Goal: Task Accomplishment & Management: Manage account settings

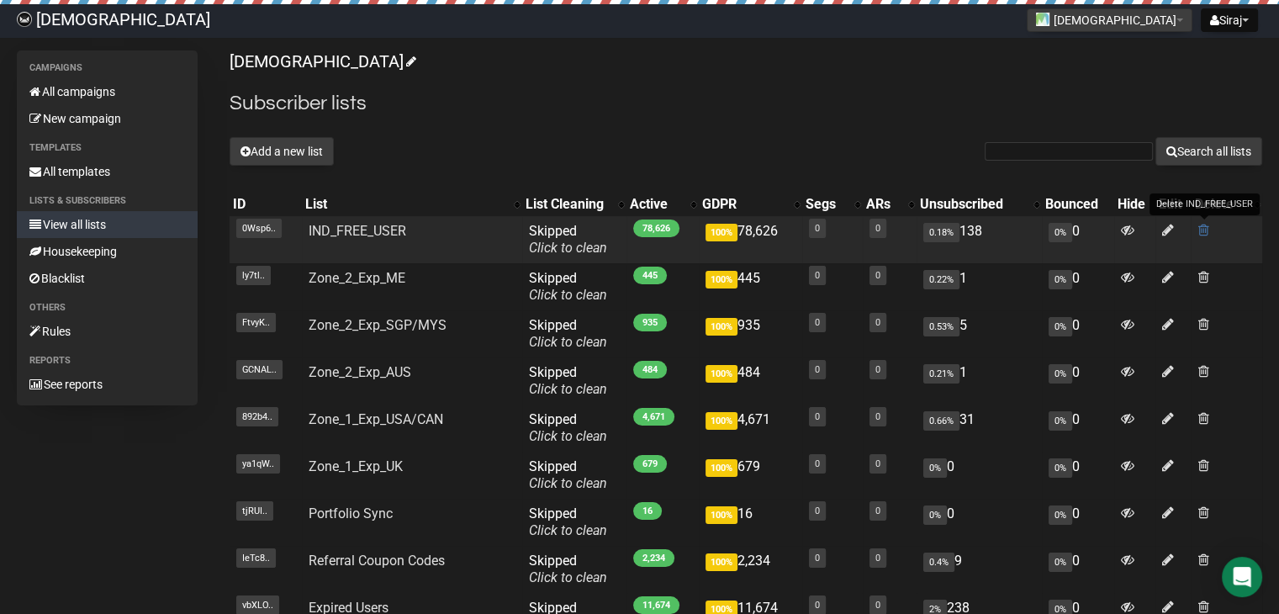
click at [1203, 234] on span at bounding box center [1203, 230] width 11 height 14
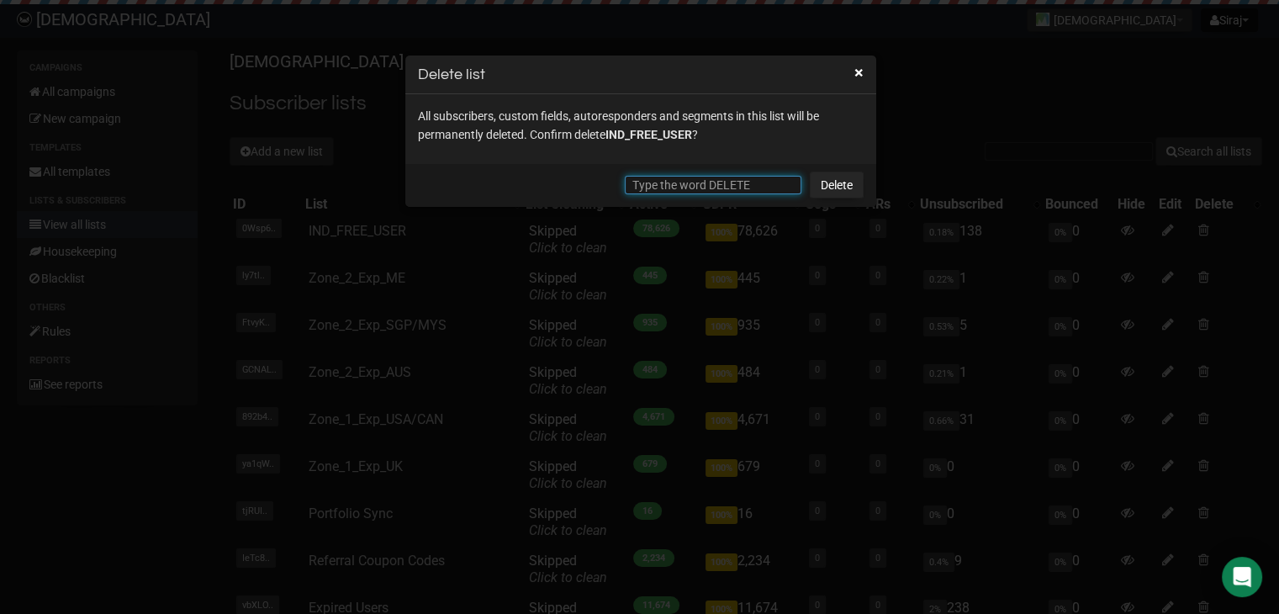
click at [756, 190] on input "text" at bounding box center [713, 185] width 177 height 19
type input "d"
type input "DELETE"
click at [829, 188] on link "Delete" at bounding box center [837, 185] width 54 height 27
click at [841, 188] on link "Delete" at bounding box center [837, 185] width 54 height 27
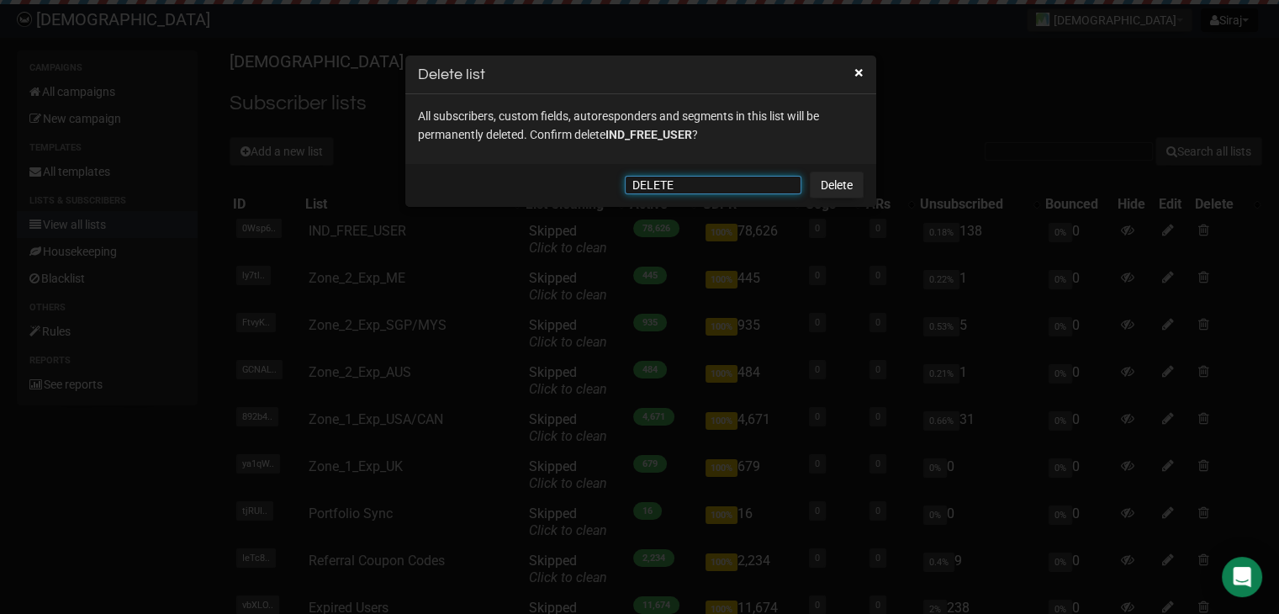
click at [777, 188] on input "DELETE" at bounding box center [713, 185] width 177 height 19
click at [828, 183] on link "Delete" at bounding box center [837, 185] width 54 height 27
click at [860, 76] on button "×" at bounding box center [859, 72] width 9 height 15
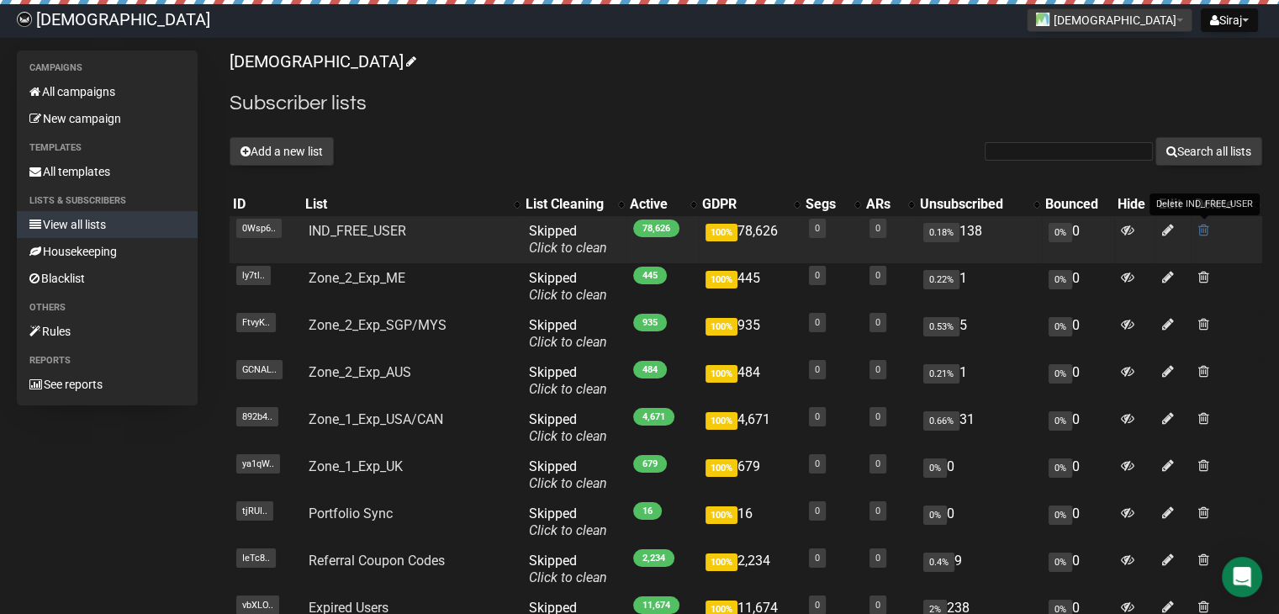
click at [1204, 230] on span at bounding box center [1203, 230] width 11 height 14
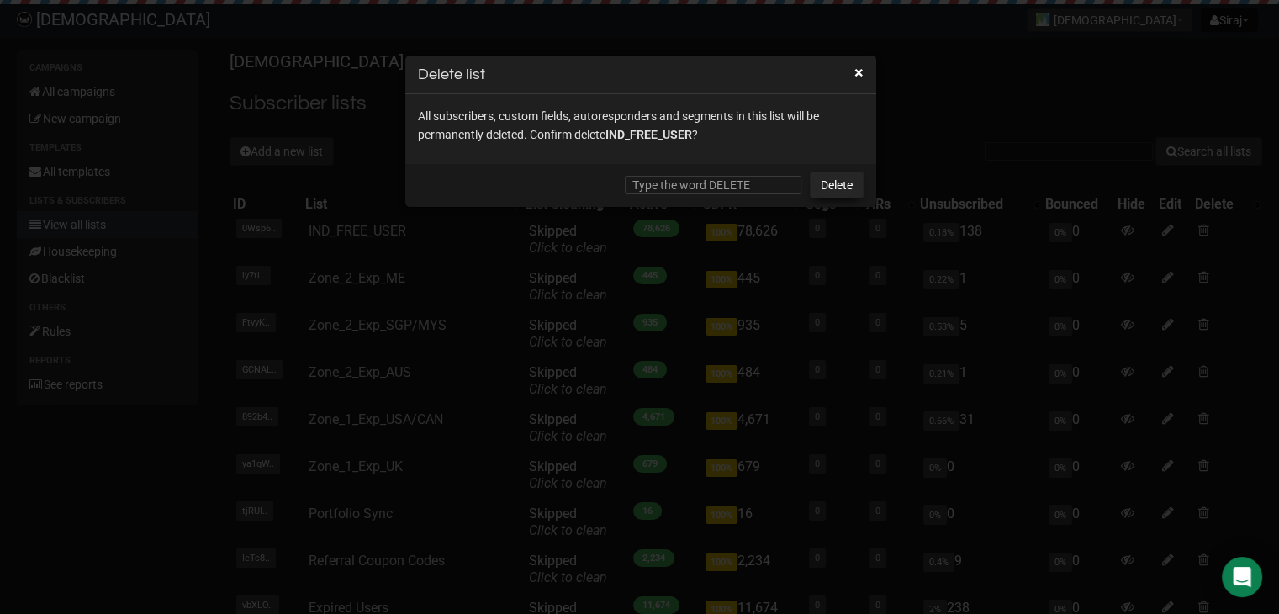
click at [824, 183] on link "Delete" at bounding box center [837, 185] width 54 height 27
click at [709, 177] on input "text" at bounding box center [713, 185] width 177 height 19
type input "DELETE"
click at [827, 185] on link "Delete" at bounding box center [837, 185] width 54 height 27
click at [834, 176] on link "Delete" at bounding box center [837, 185] width 54 height 27
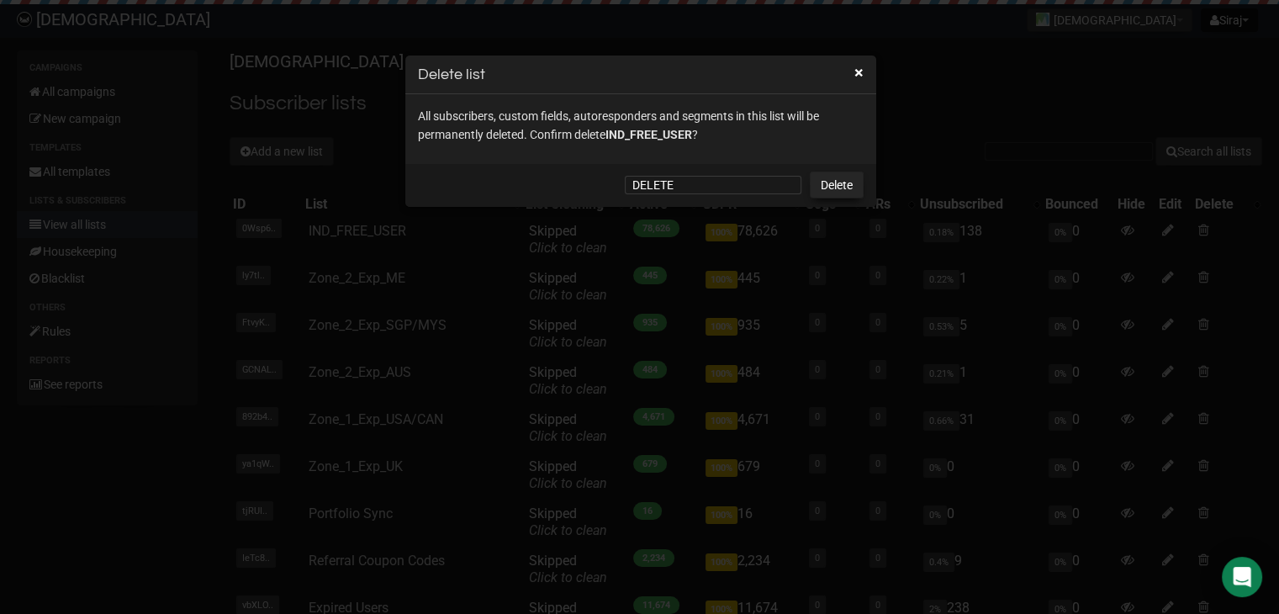
click at [831, 181] on link "Delete" at bounding box center [837, 185] width 54 height 27
click at [829, 181] on link "Delete" at bounding box center [837, 185] width 54 height 27
click at [829, 180] on link "Delete" at bounding box center [837, 185] width 54 height 27
click at [859, 68] on button "×" at bounding box center [859, 72] width 9 height 15
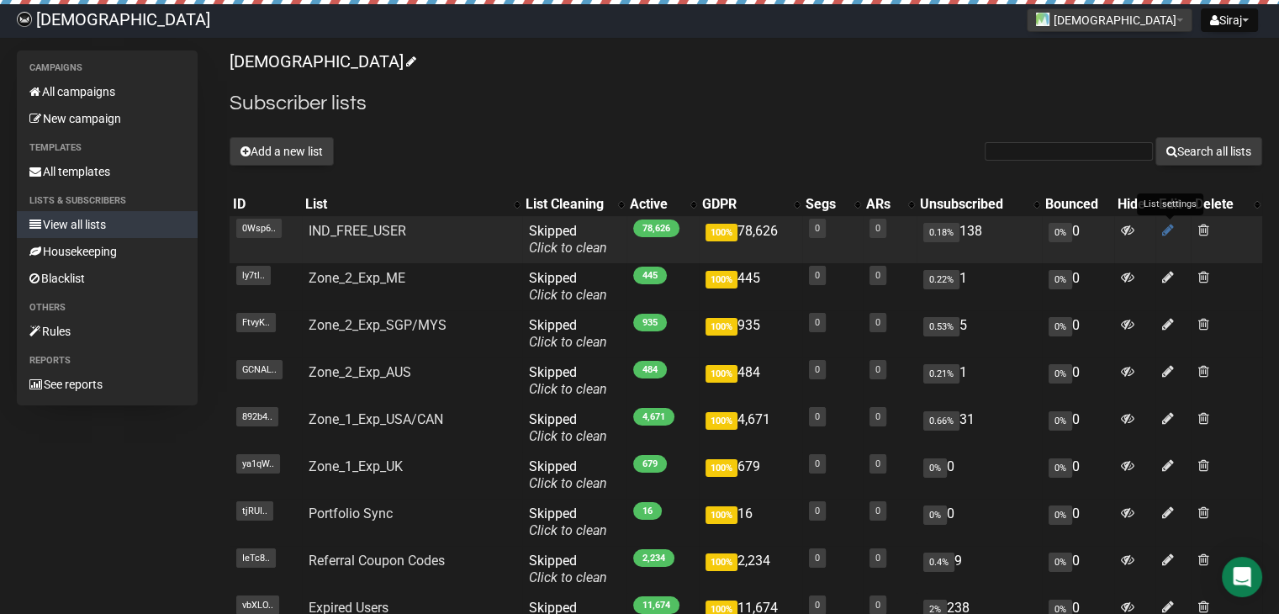
click at [1164, 232] on icon at bounding box center [1169, 230] width 12 height 14
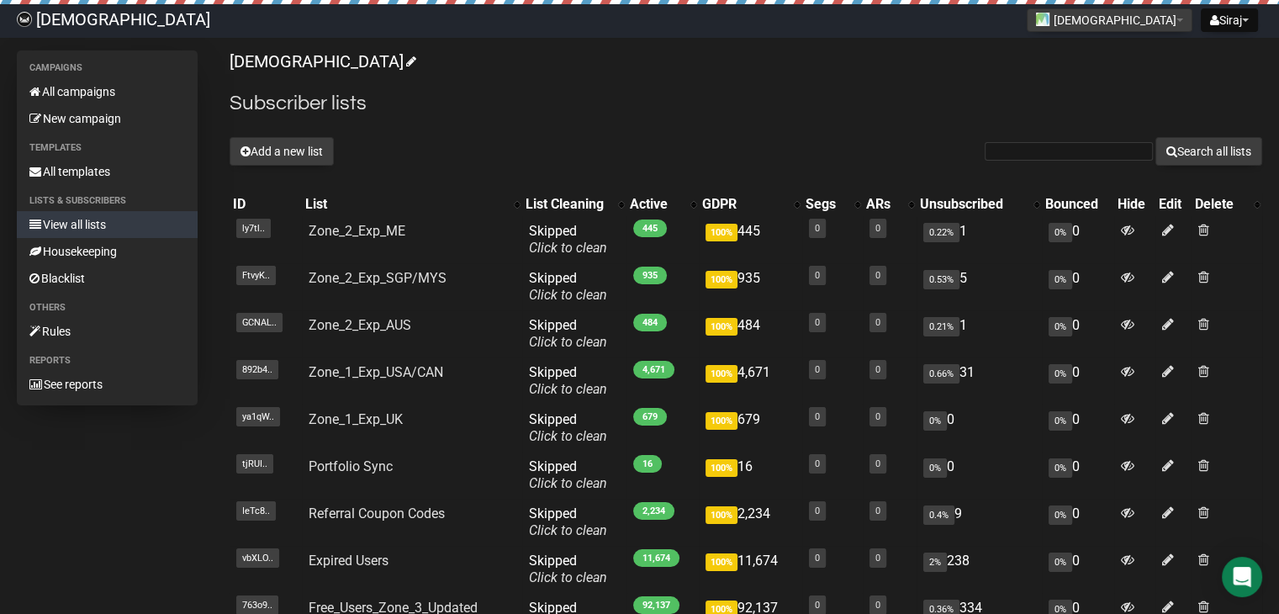
click at [121, 223] on link "View all lists" at bounding box center [107, 224] width 181 height 27
click at [318, 151] on button "Add a new list" at bounding box center [282, 151] width 104 height 29
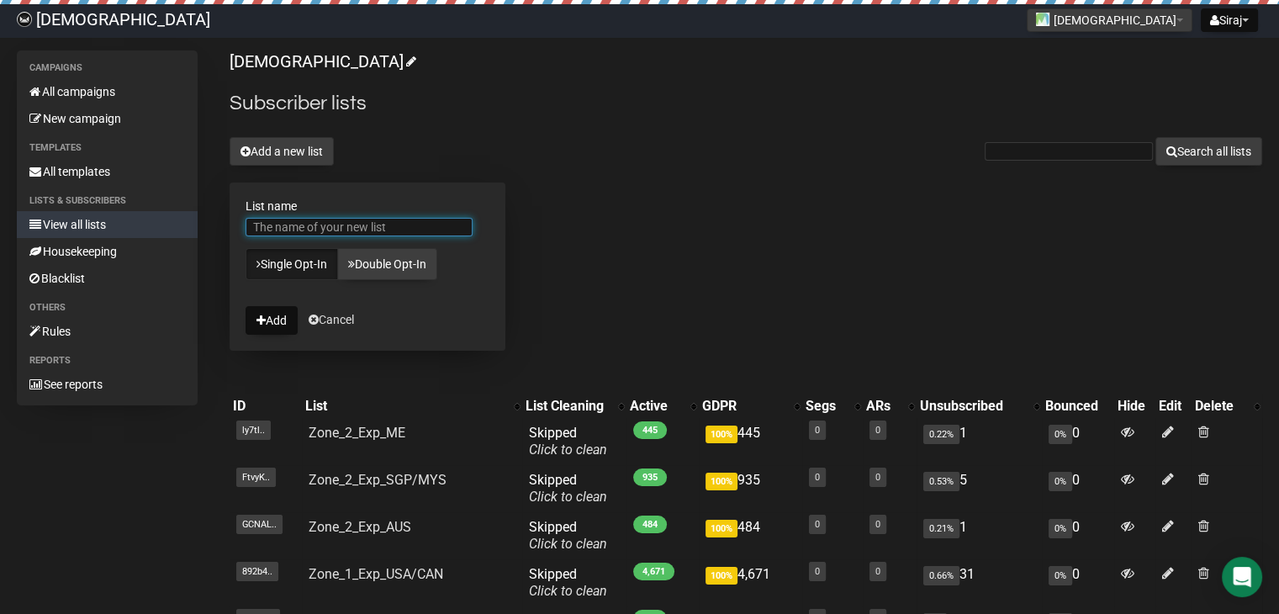
click at [360, 233] on input "List name" at bounding box center [359, 227] width 227 height 19
type input "INDIA_FREE_USER"
click at [276, 321] on button "Add" at bounding box center [272, 320] width 52 height 29
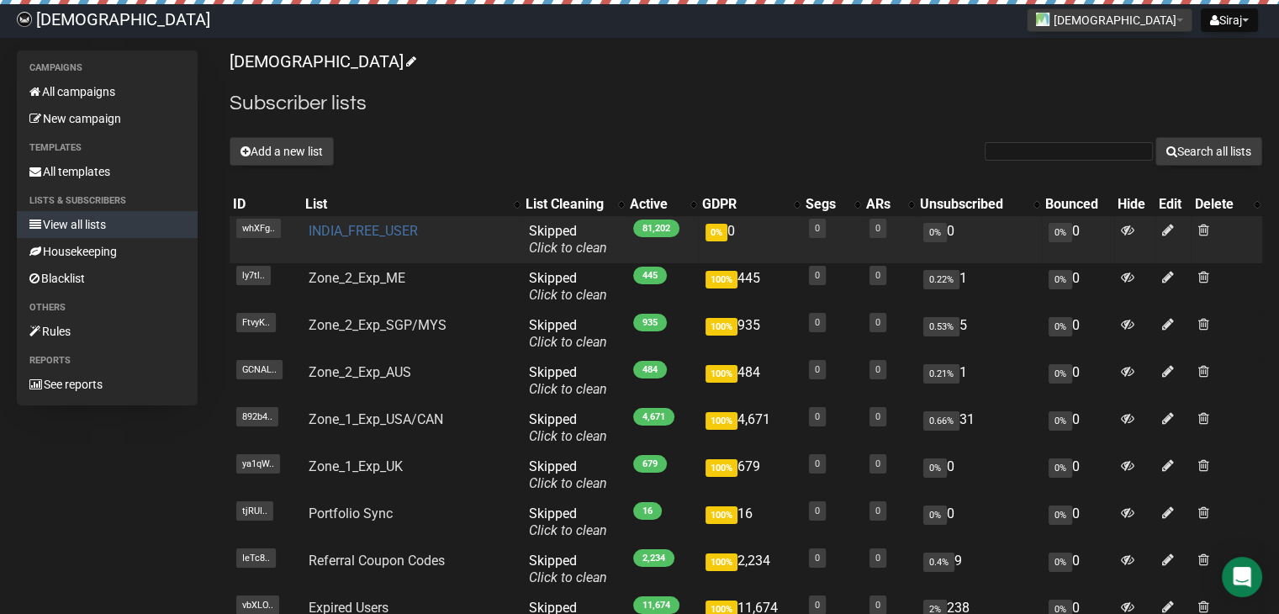
click at [361, 230] on link "INDIA_FREE_USER" at bounding box center [363, 231] width 109 height 16
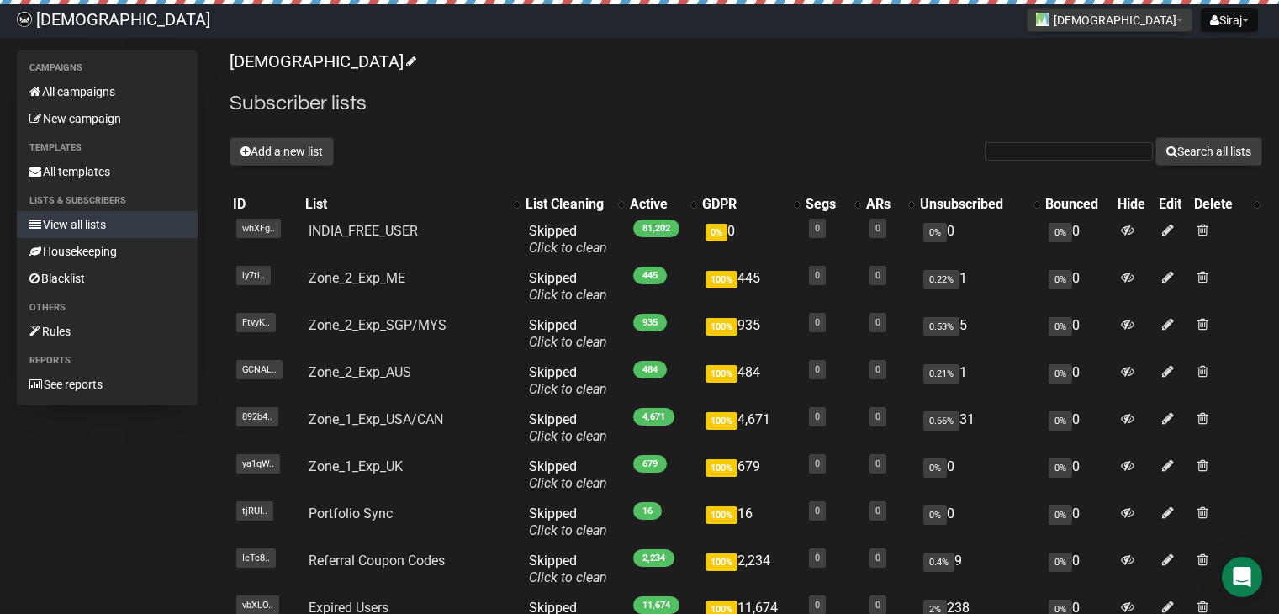
scroll to position [231, 0]
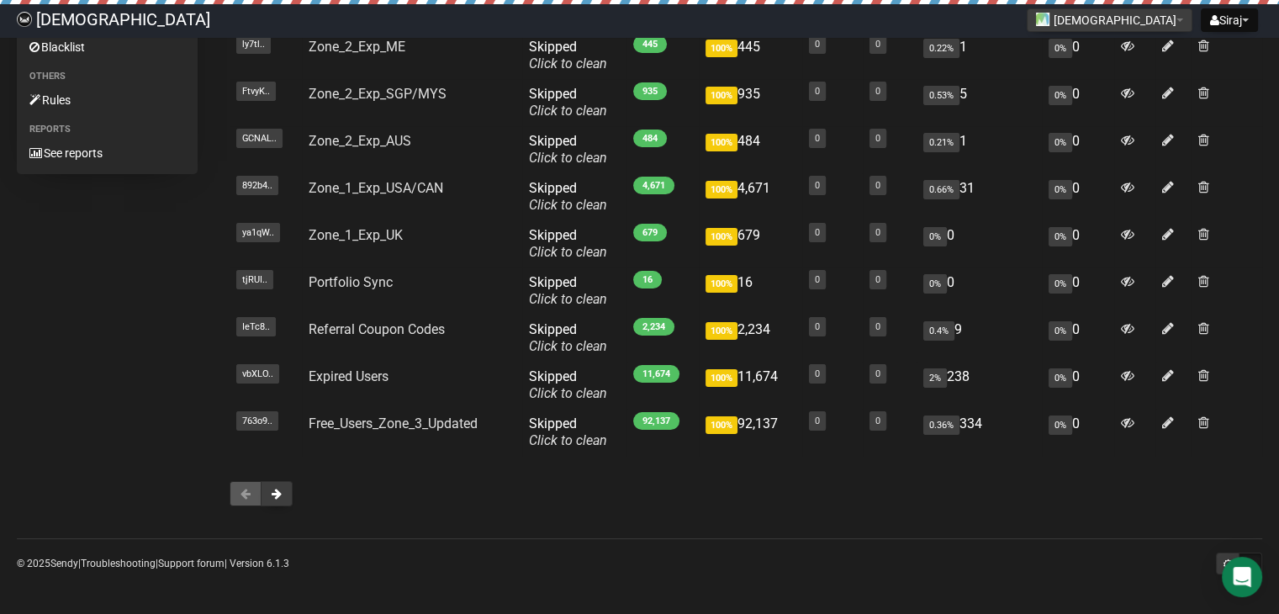
drag, startPoint x: 278, startPoint y: 500, endPoint x: 307, endPoint y: 479, distance: 35.7
click at [279, 500] on button at bounding box center [277, 493] width 32 height 25
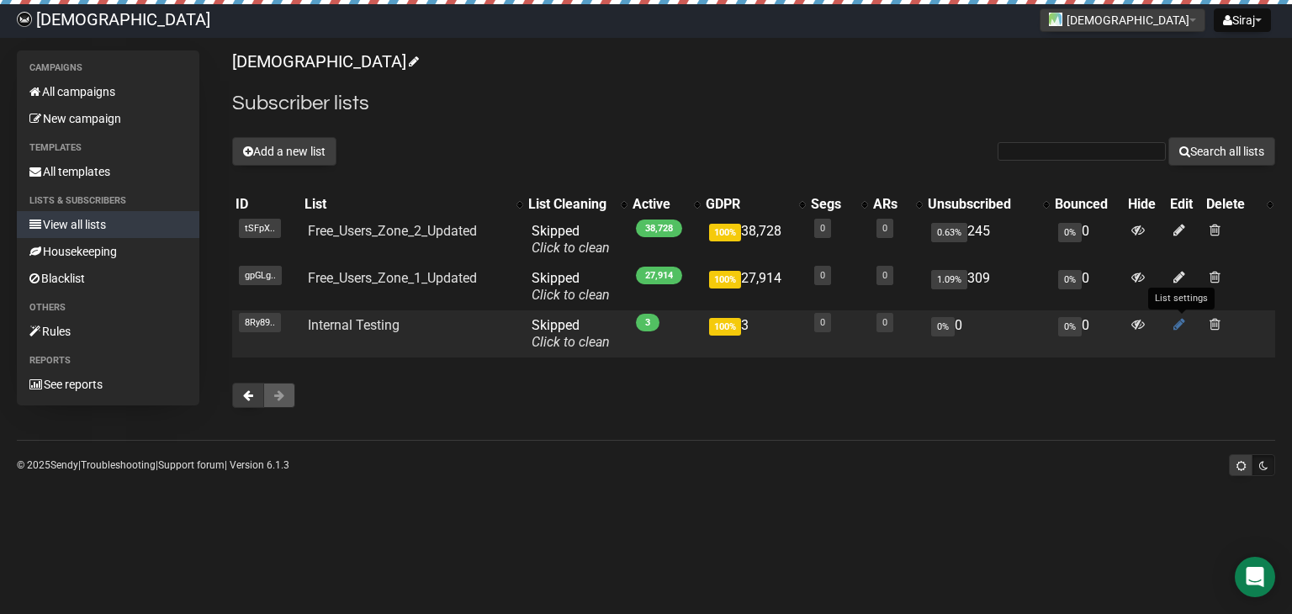
click at [1178, 324] on icon at bounding box center [1179, 324] width 12 height 14
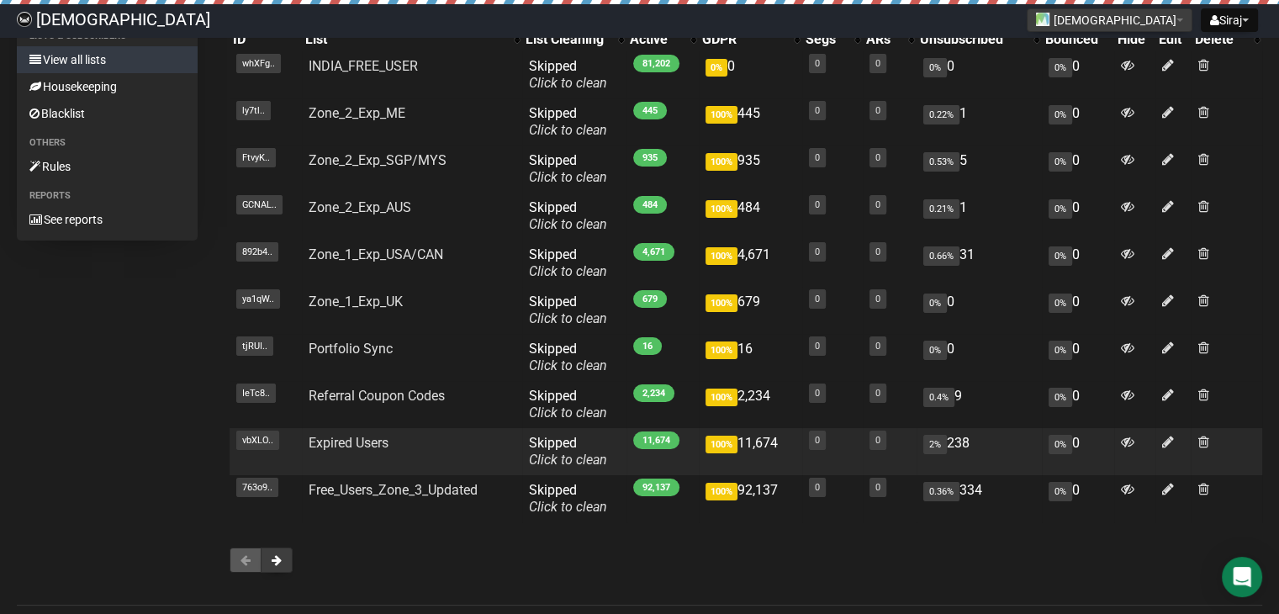
scroll to position [231, 0]
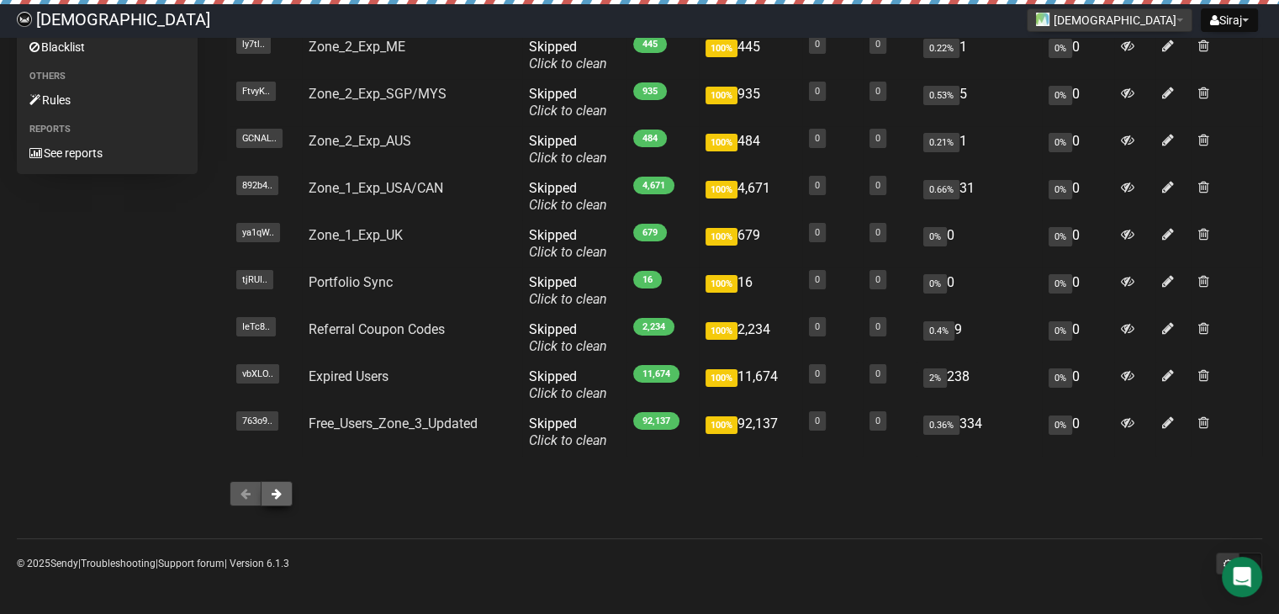
click at [280, 490] on span at bounding box center [277, 494] width 10 height 12
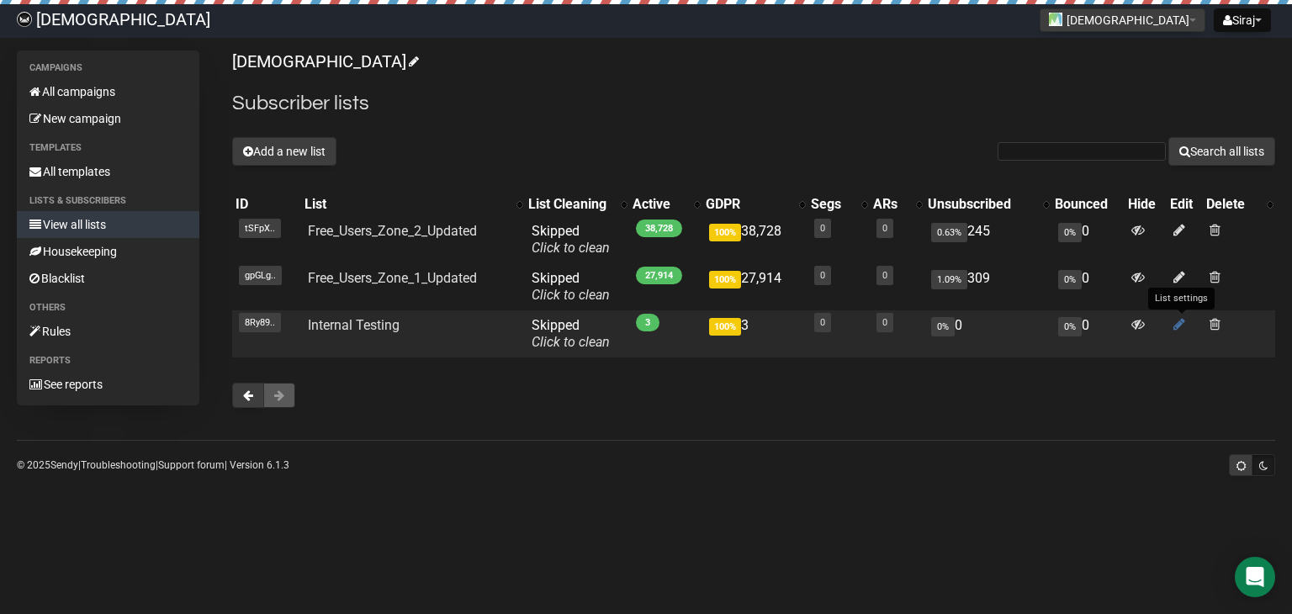
click at [1174, 326] on icon at bounding box center [1179, 324] width 12 height 14
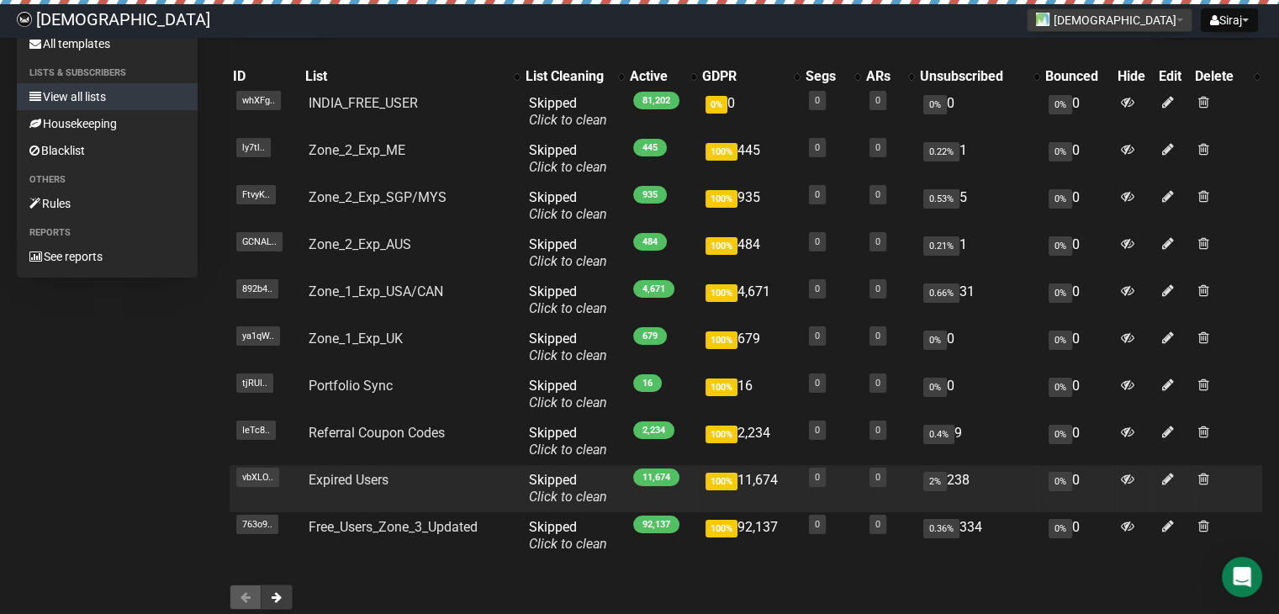
scroll to position [231, 0]
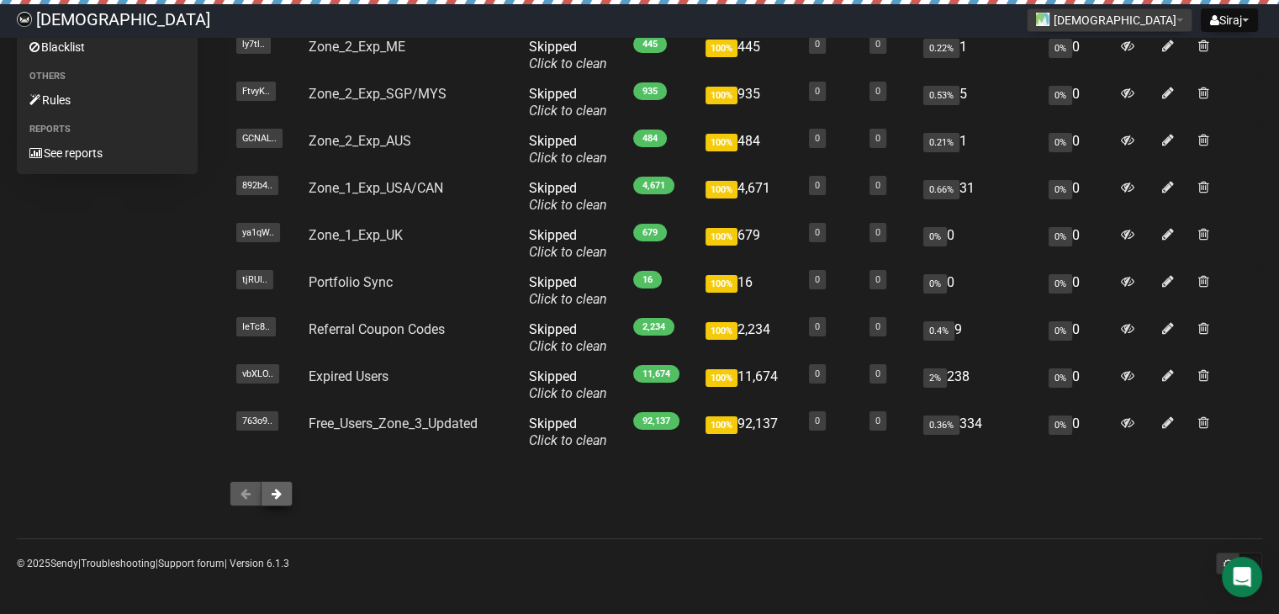
click at [278, 499] on span at bounding box center [277, 494] width 10 height 12
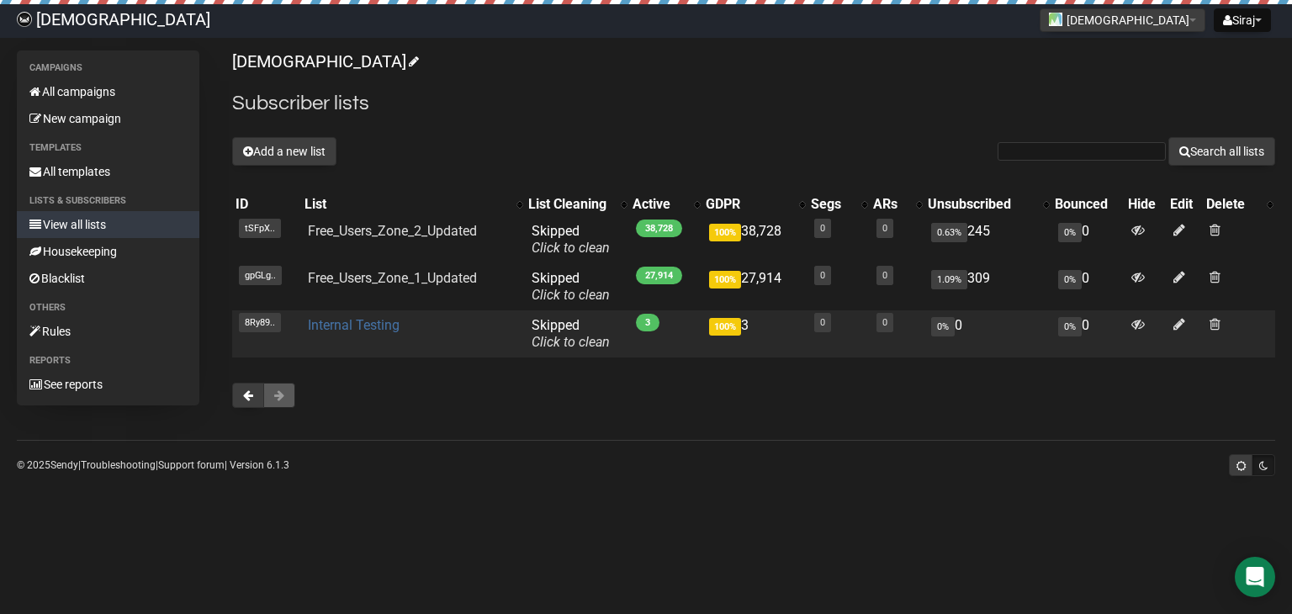
click at [364, 325] on link "Internal Testing" at bounding box center [354, 325] width 92 height 16
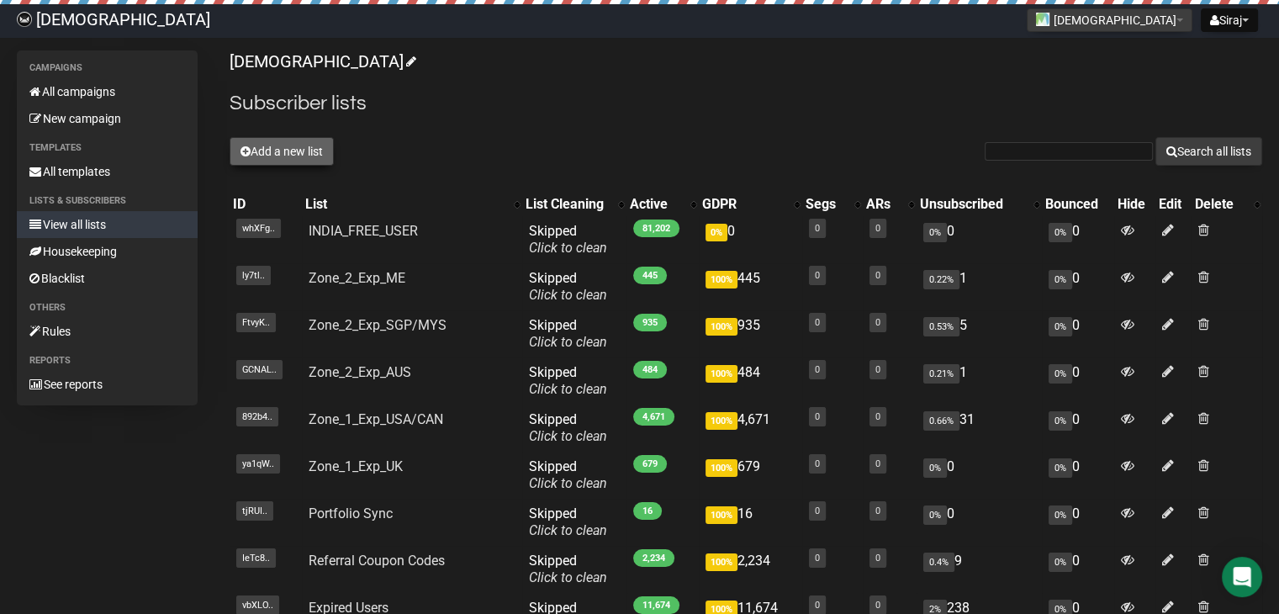
click at [313, 151] on button "Add a new list" at bounding box center [282, 151] width 104 height 29
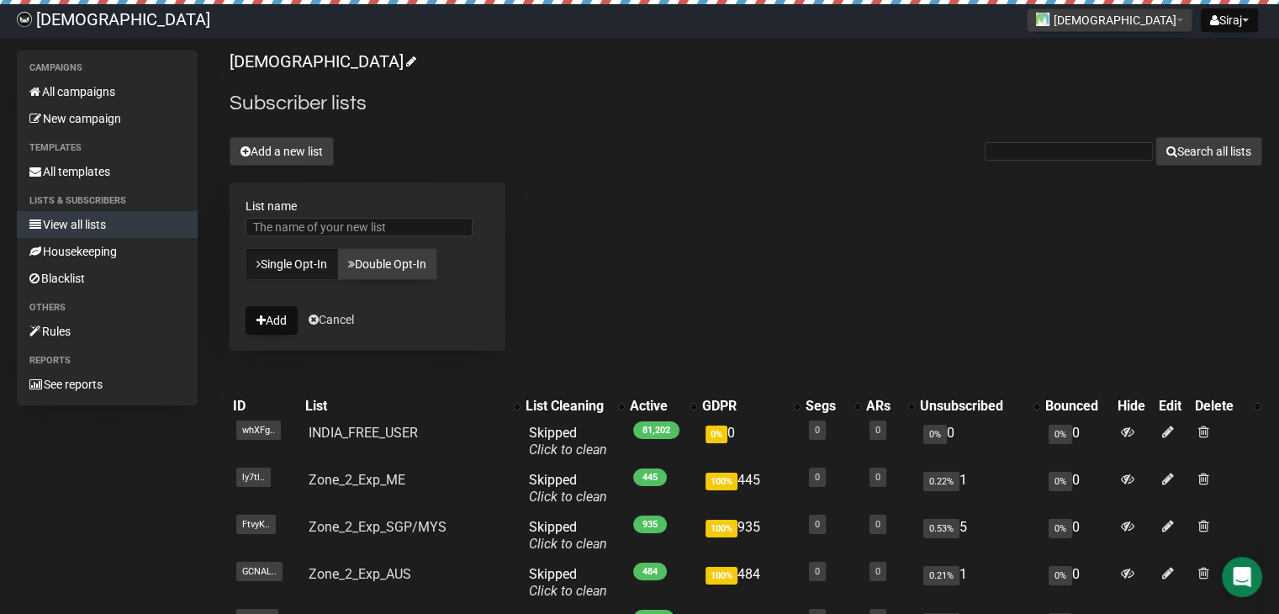
click at [552, 246] on div "Islamicly Subscriber lists Add a new list Search all lists List name Single Opt…" at bounding box center [746, 503] width 1033 height 906
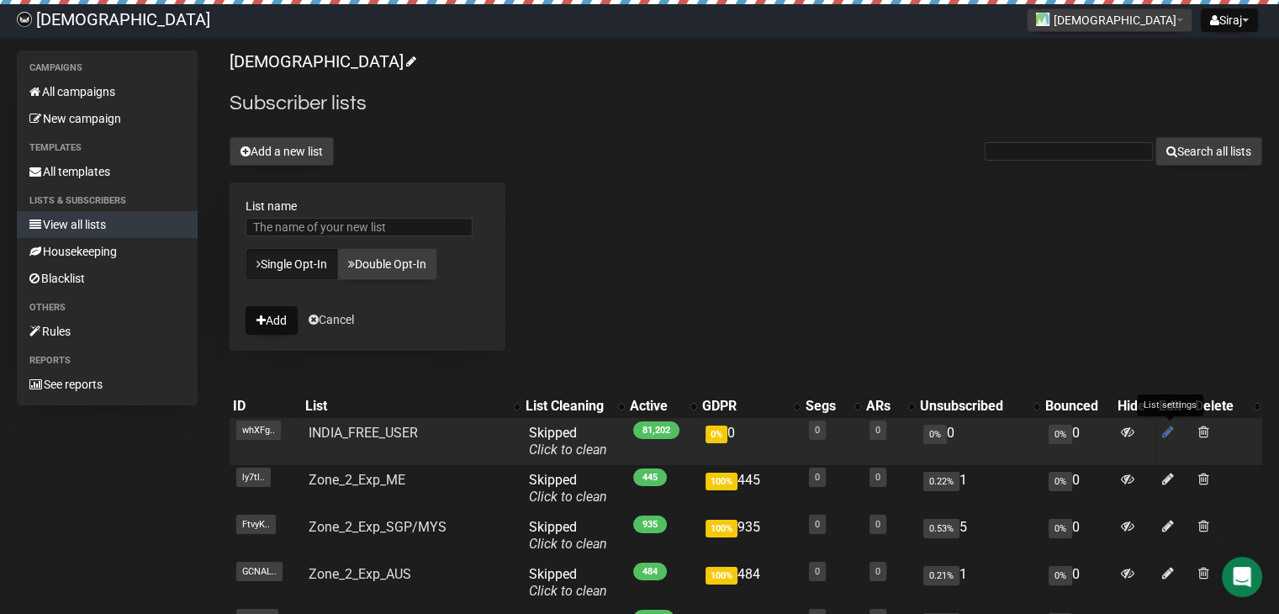
click at [1167, 433] on icon at bounding box center [1169, 432] width 12 height 14
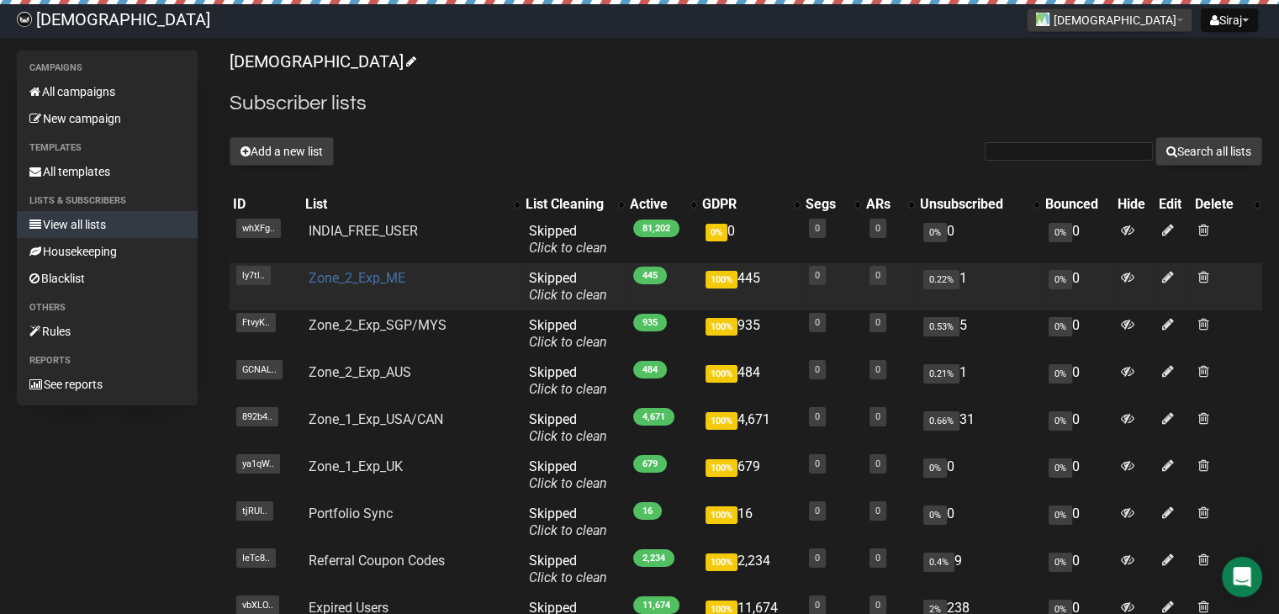
click at [354, 277] on link "Zone_2_Exp_ME" at bounding box center [357, 278] width 97 height 16
